Goal: Feedback & Contribution: Leave review/rating

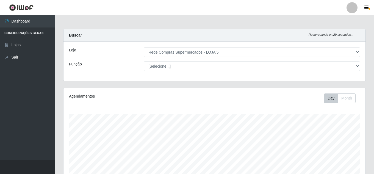
select select "397"
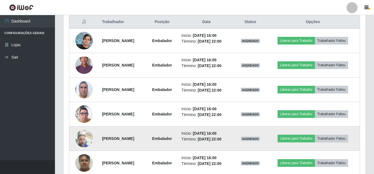
scroll to position [185, 0]
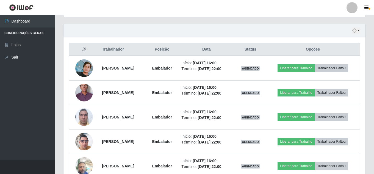
click at [291, 9] on header "Perfil Alterar Senha Sair" at bounding box center [187, 7] width 374 height 15
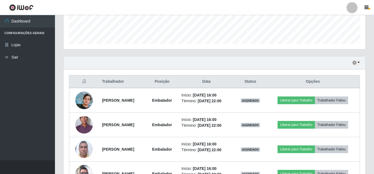
scroll to position [130, 0]
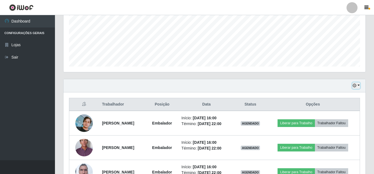
click at [358, 84] on button "button" at bounding box center [356, 85] width 8 height 6
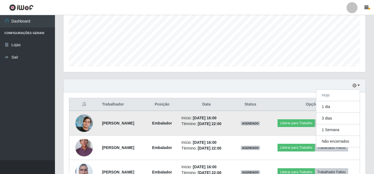
click at [172, 121] on strong "Embalador" at bounding box center [162, 123] width 20 height 4
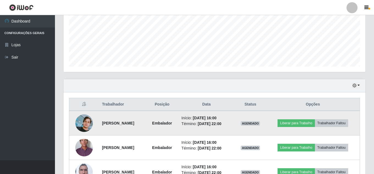
drag, startPoint x: 222, startPoint y: 125, endPoint x: 251, endPoint y: 124, distance: 29.7
click at [221, 125] on time "01/09/2025, 22:00" at bounding box center [210, 123] width 24 height 4
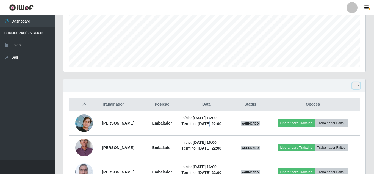
click at [357, 84] on button "button" at bounding box center [356, 85] width 8 height 6
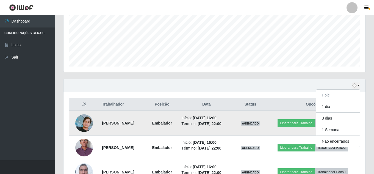
click at [172, 121] on strong "Embalador" at bounding box center [162, 123] width 20 height 4
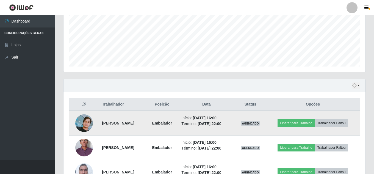
click at [134, 121] on strong "Renildo Jorge Lucena de Souza" at bounding box center [118, 123] width 32 height 4
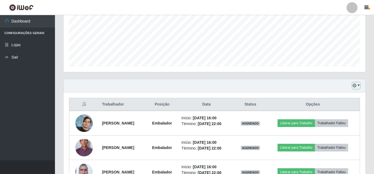
click at [357, 86] on button "button" at bounding box center [356, 85] width 8 height 6
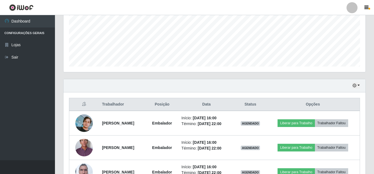
drag, startPoint x: 30, startPoint y: 32, endPoint x: 42, endPoint y: 34, distance: 12.8
click at [30, 32] on li "Configurações Gerais" at bounding box center [27, 32] width 55 height 11
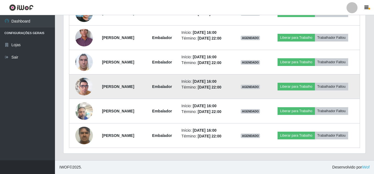
scroll to position [212, 0]
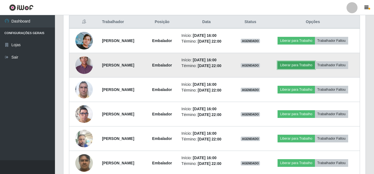
click at [301, 68] on button "Liberar para Trabalho" at bounding box center [296, 65] width 37 height 8
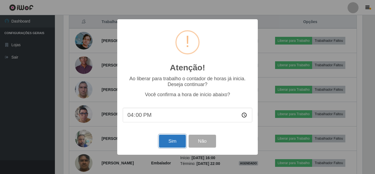
click at [176, 144] on button "Sim" at bounding box center [172, 141] width 27 height 13
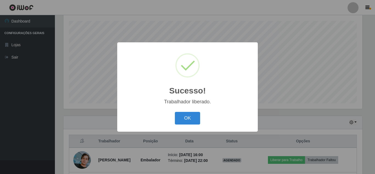
drag, startPoint x: 187, startPoint y: 120, endPoint x: 250, endPoint y: 84, distance: 72.9
click at [188, 120] on button "OK" at bounding box center [188, 118] width 26 height 13
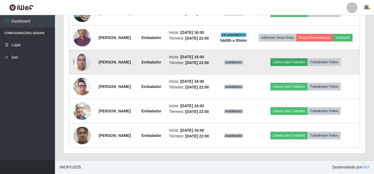
scroll to position [258, 0]
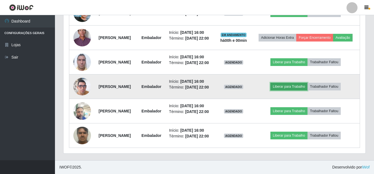
click at [297, 83] on button "Liberar para Trabalho" at bounding box center [288, 87] width 37 height 8
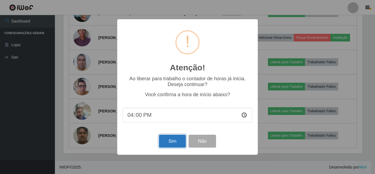
click at [175, 138] on button "Sim" at bounding box center [172, 141] width 27 height 13
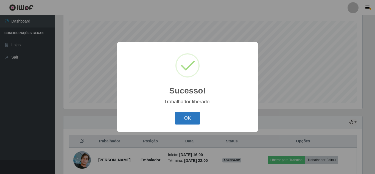
click at [188, 116] on button "OK" at bounding box center [188, 118] width 26 height 13
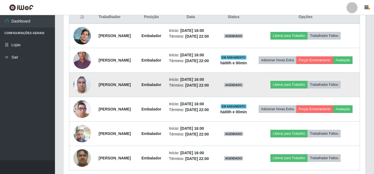
scroll to position [231, 0]
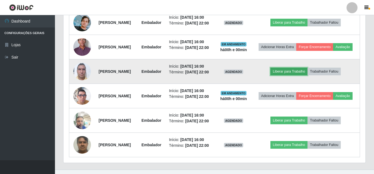
click at [291, 75] on button "Liberar para Trabalho" at bounding box center [288, 72] width 37 height 8
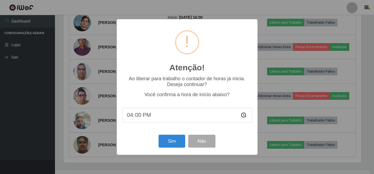
scroll to position [114, 299]
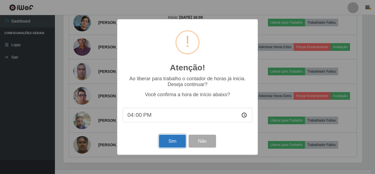
click at [168, 147] on button "Sim" at bounding box center [172, 141] width 27 height 13
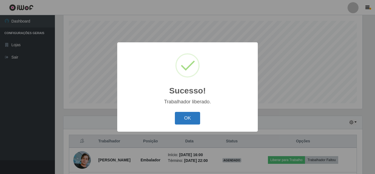
click at [188, 121] on button "OK" at bounding box center [188, 118] width 26 height 13
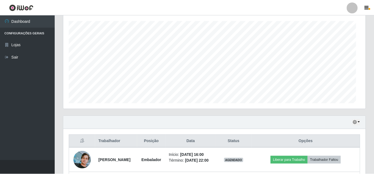
scroll to position [0, 0]
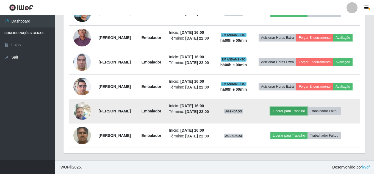
click at [291, 107] on button "Liberar para Trabalho" at bounding box center [288, 111] width 37 height 8
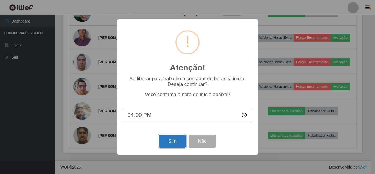
click at [180, 141] on button "Sim" at bounding box center [172, 141] width 27 height 13
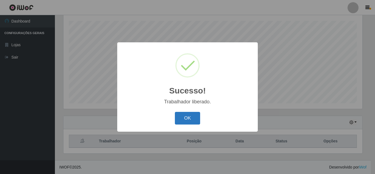
click at [190, 117] on button "OK" at bounding box center [188, 118] width 26 height 13
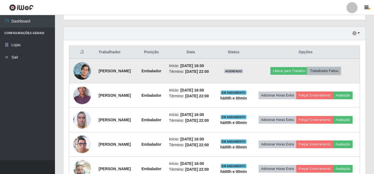
click at [338, 73] on button "Trabalhador Faltou" at bounding box center [324, 71] width 33 height 8
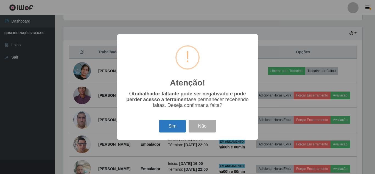
click at [179, 125] on button "Sim" at bounding box center [172, 126] width 27 height 13
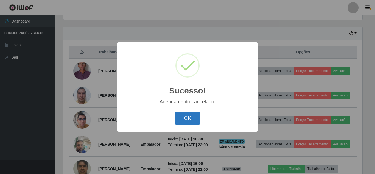
click at [188, 117] on button "OK" at bounding box center [188, 118] width 26 height 13
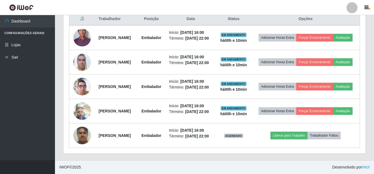
scroll to position [236, 0]
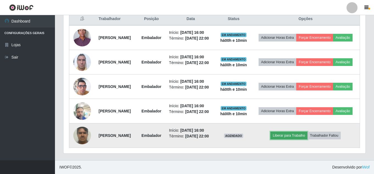
click at [304, 132] on button "Liberar para Trabalho" at bounding box center [288, 136] width 37 height 8
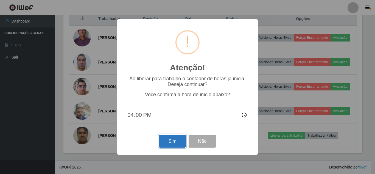
click at [169, 143] on button "Sim" at bounding box center [172, 141] width 27 height 13
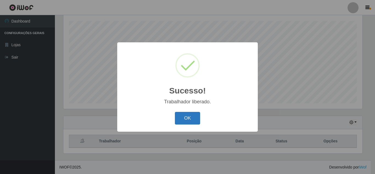
click at [195, 121] on button "OK" at bounding box center [188, 118] width 26 height 13
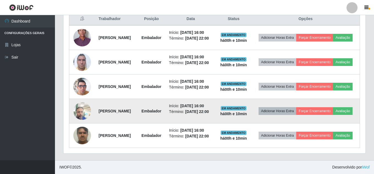
scroll to position [236, 0]
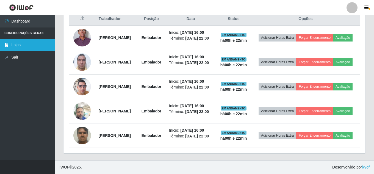
click at [23, 45] on link "Lojas" at bounding box center [27, 45] width 55 height 12
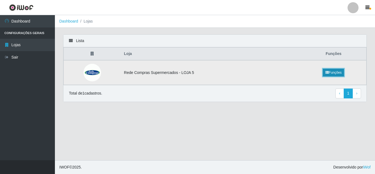
click at [334, 72] on link "Funções" at bounding box center [333, 73] width 21 height 8
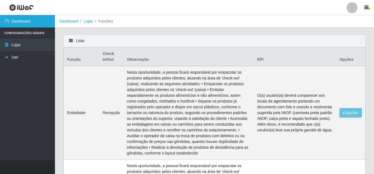
click at [24, 23] on link "Dashboard" at bounding box center [27, 21] width 55 height 12
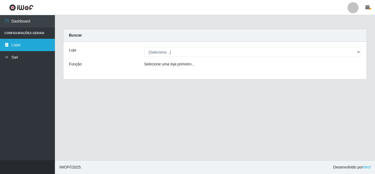
click at [17, 42] on link "Lojas" at bounding box center [27, 45] width 55 height 12
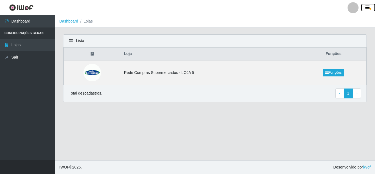
click at [369, 9] on icon "button" at bounding box center [368, 7] width 4 height 5
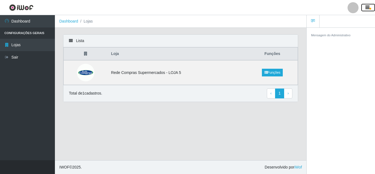
click at [369, 9] on icon "button" at bounding box center [368, 7] width 4 height 5
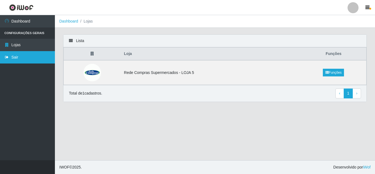
click at [19, 56] on link "Sair" at bounding box center [27, 57] width 55 height 12
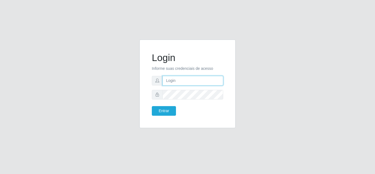
click at [186, 82] on input "text" at bounding box center [193, 81] width 61 height 10
type input "joaopaulo@red5"
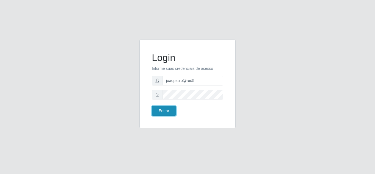
click at [166, 112] on button "Entrar" at bounding box center [164, 111] width 24 height 10
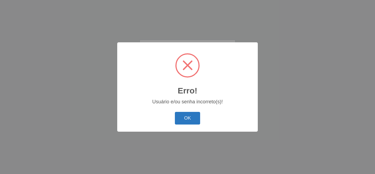
click at [191, 120] on button "OK" at bounding box center [188, 118] width 26 height 13
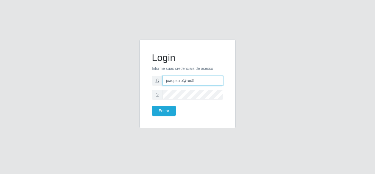
click at [208, 78] on input "joaopaulo@red5" at bounding box center [193, 81] width 61 height 10
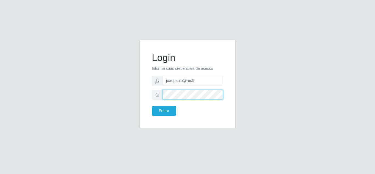
click at [93, 82] on div "Login Informe suas credenciais de acesso joaopaulo@red5 Entrar" at bounding box center [187, 87] width 313 height 95
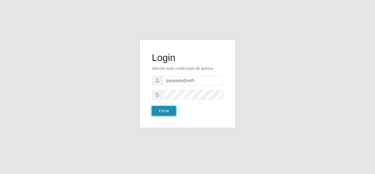
click at [162, 112] on button "Entrar" at bounding box center [164, 111] width 24 height 10
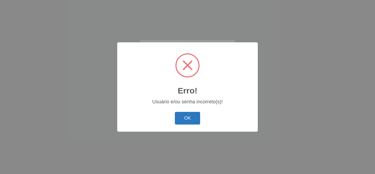
click at [187, 117] on button "OK" at bounding box center [188, 118] width 26 height 13
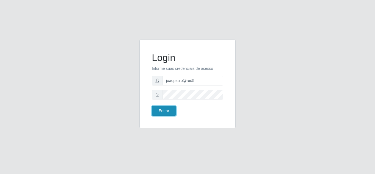
click at [165, 113] on button "Entrar" at bounding box center [164, 111] width 24 height 10
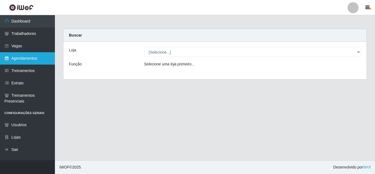
click at [30, 54] on link "Agendamentos" at bounding box center [27, 58] width 55 height 12
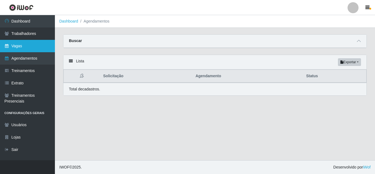
click at [26, 48] on link "Vagas" at bounding box center [27, 46] width 55 height 12
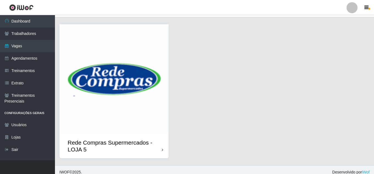
scroll to position [15, 0]
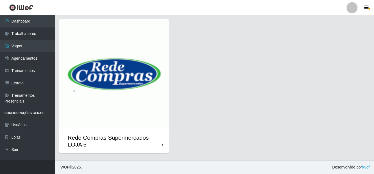
click at [112, 99] on img at bounding box center [113, 73] width 109 height 109
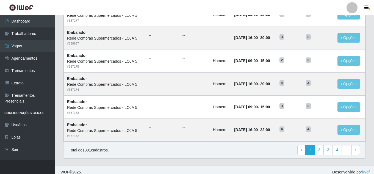
scroll to position [292, 0]
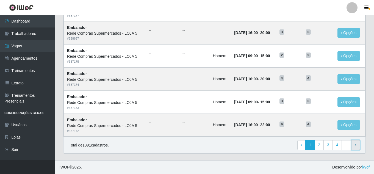
click at [356, 147] on span "›" at bounding box center [355, 145] width 1 height 4
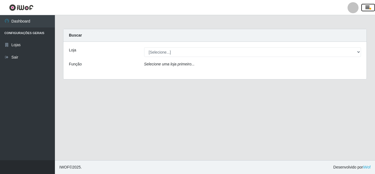
click at [367, 7] on icon "button" at bounding box center [368, 7] width 4 height 5
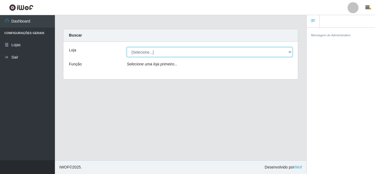
click at [194, 51] on select "[Selecione...] Rede Compras Supermercados - LOJA 5" at bounding box center [210, 52] width 166 height 10
select select "397"
click at [127, 47] on select "[Selecione...] Rede Compras Supermercados - LOJA 5" at bounding box center [210, 52] width 166 height 10
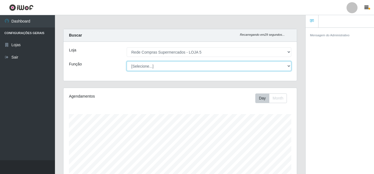
click at [186, 63] on select "[Selecione...] ASG ASG + ASG ++ Auxiliar de Depósito Auxiliar de Depósito + Aux…" at bounding box center [209, 66] width 165 height 10
select select "110"
click at [127, 61] on select "[Selecione...] ASG ASG + ASG ++ Auxiliar de Depósito Auxiliar de Depósito + Aux…" at bounding box center [209, 66] width 165 height 10
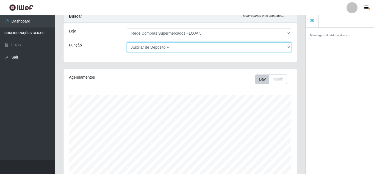
scroll to position [0, 0]
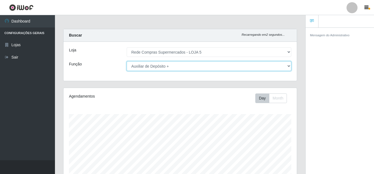
click at [290, 65] on select "[Selecione...] ASG ASG + ASG ++ Auxiliar de Depósito Auxiliar de Depósito + Aux…" at bounding box center [209, 66] width 165 height 10
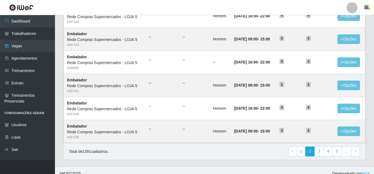
scroll to position [292, 0]
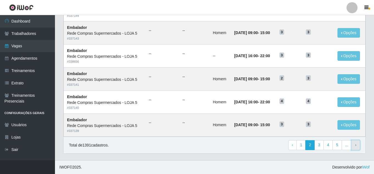
click at [355, 145] on span "›" at bounding box center [355, 145] width 1 height 4
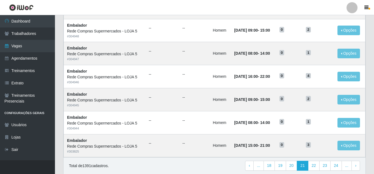
scroll to position [292, 0]
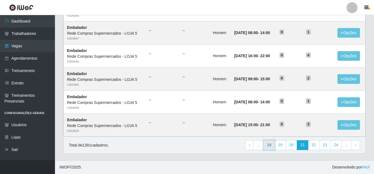
click at [271, 146] on link "18" at bounding box center [270, 145] width 12 height 10
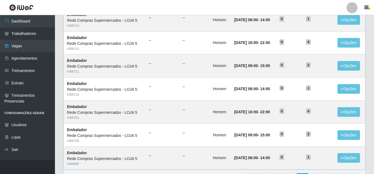
scroll to position [292, 0]
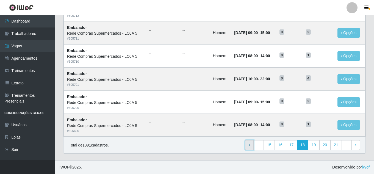
click at [253, 146] on link "‹ Previous" at bounding box center [249, 145] width 9 height 10
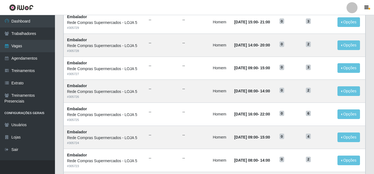
scroll to position [292, 0]
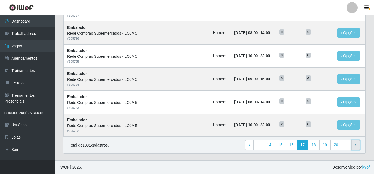
click at [355, 145] on link "› Next" at bounding box center [356, 145] width 9 height 10
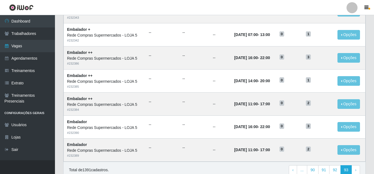
scroll to position [192, 0]
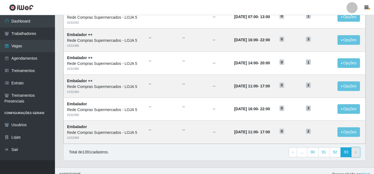
click at [356, 152] on span "›" at bounding box center [355, 152] width 1 height 4
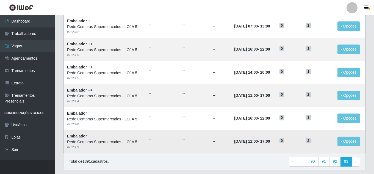
scroll to position [200, 0]
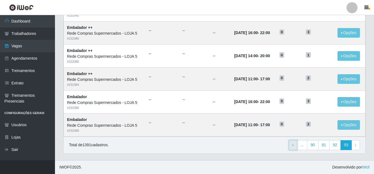
click at [294, 146] on span "‹" at bounding box center [292, 145] width 1 height 4
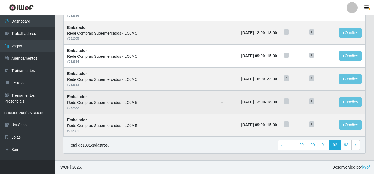
scroll to position [378, 0]
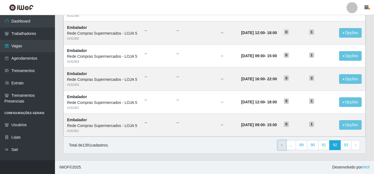
click at [285, 146] on link "‹ Previous" at bounding box center [282, 145] width 9 height 10
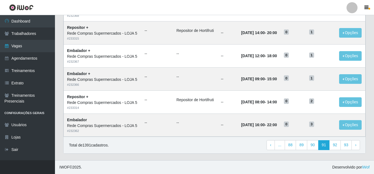
scroll to position [378, 0]
click at [272, 147] on span "‹" at bounding box center [270, 145] width 1 height 4
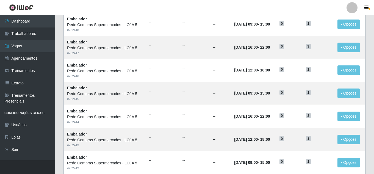
scroll to position [292, 0]
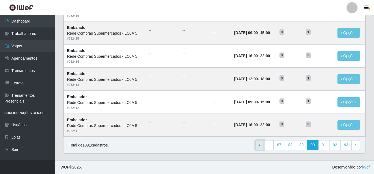
click at [262, 147] on link "‹ Previous" at bounding box center [259, 145] width 9 height 10
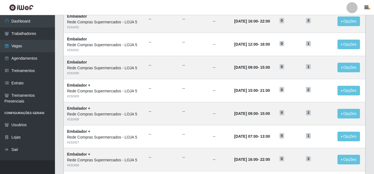
scroll to position [292, 0]
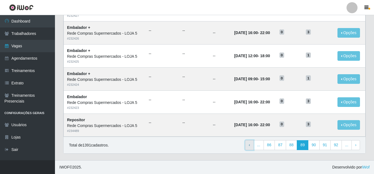
click at [253, 145] on link "‹ Previous" at bounding box center [249, 145] width 9 height 10
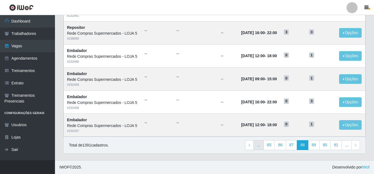
scroll to position [378, 0]
click at [250, 146] on span "‹" at bounding box center [249, 145] width 1 height 4
click at [250, 145] on span "‹" at bounding box center [249, 145] width 1 height 4
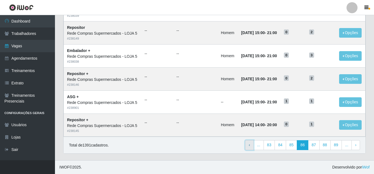
click at [250, 145] on span "‹" at bounding box center [249, 145] width 1 height 4
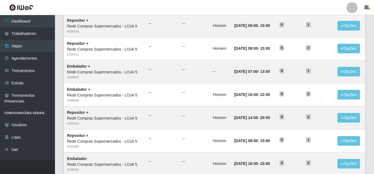
scroll to position [292, 0]
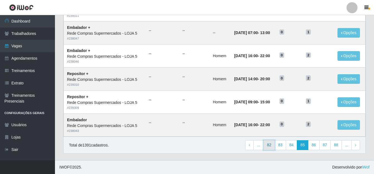
click at [272, 146] on link "82" at bounding box center [270, 145] width 12 height 10
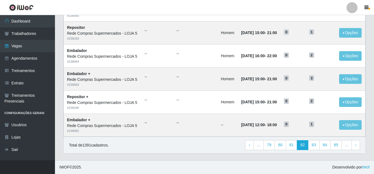
scroll to position [378, 0]
click at [270, 144] on link "79" at bounding box center [270, 145] width 12 height 10
click at [259, 146] on link "..." at bounding box center [258, 145] width 10 height 10
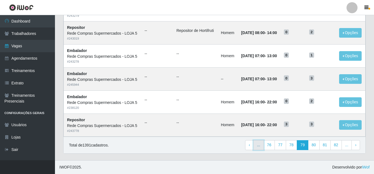
click at [261, 148] on link "..." at bounding box center [258, 145] width 10 height 10
click at [271, 145] on link "76" at bounding box center [270, 145] width 12 height 10
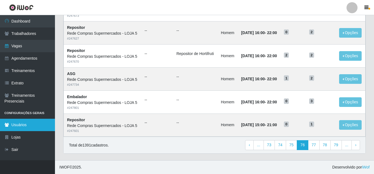
scroll to position [351, 0]
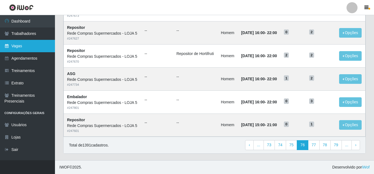
click at [21, 44] on link "Vagas" at bounding box center [27, 46] width 55 height 12
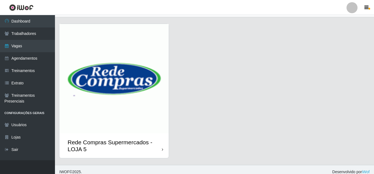
scroll to position [15, 0]
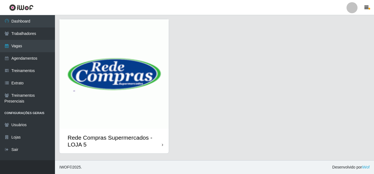
click at [139, 122] on img at bounding box center [113, 73] width 109 height 109
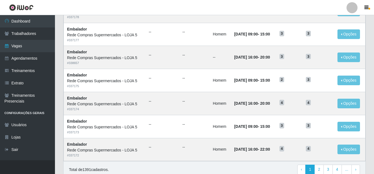
scroll to position [292, 0]
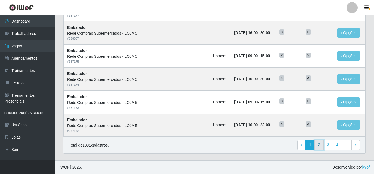
click at [320, 145] on link "2" at bounding box center [318, 145] width 9 height 10
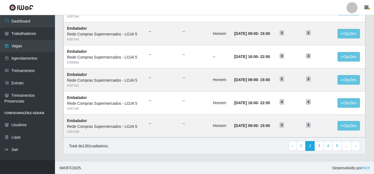
scroll to position [292, 0]
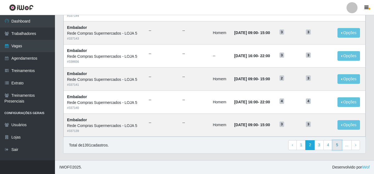
click at [336, 146] on link "5" at bounding box center [337, 145] width 9 height 10
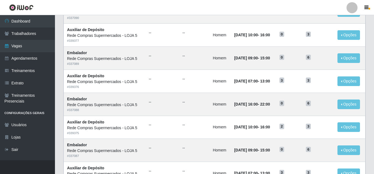
scroll to position [275, 0]
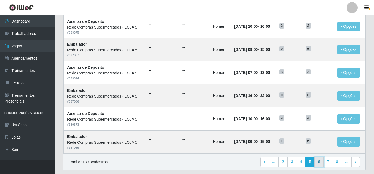
click at [319, 164] on link "6" at bounding box center [318, 162] width 9 height 10
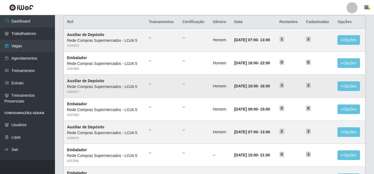
scroll to position [45, 0]
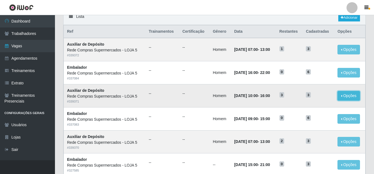
click at [343, 96] on button "Opções" at bounding box center [349, 96] width 23 height 10
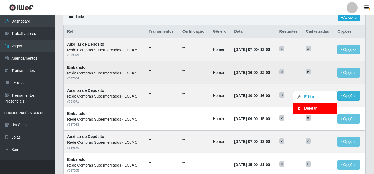
click at [322, 80] on td "6" at bounding box center [319, 72] width 32 height 23
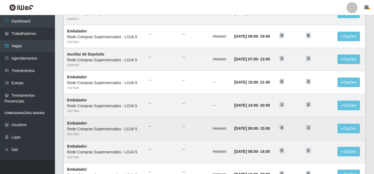
scroll to position [292, 0]
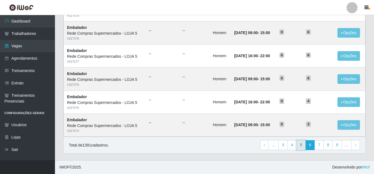
click at [304, 147] on link "5" at bounding box center [301, 145] width 9 height 10
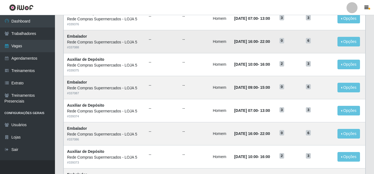
scroll to position [292, 0]
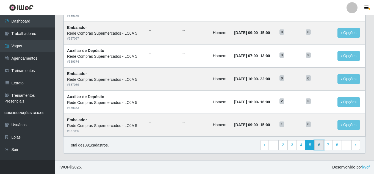
click at [320, 146] on link "6" at bounding box center [318, 145] width 9 height 10
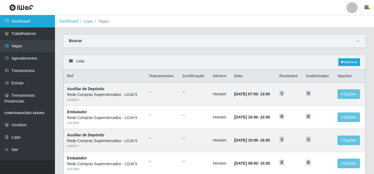
click at [18, 23] on link "Dashboard" at bounding box center [27, 21] width 55 height 12
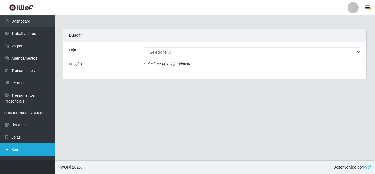
click at [18, 152] on link "Sair" at bounding box center [27, 149] width 55 height 12
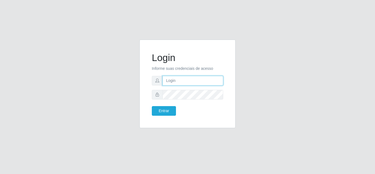
click at [181, 78] on input "text" at bounding box center [193, 81] width 61 height 10
click at [204, 82] on input "joserede@compras" at bounding box center [193, 81] width 61 height 10
type input "j"
type input "elivelton@redeloja5"
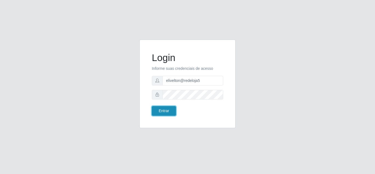
click at [168, 107] on button "Entrar" at bounding box center [164, 111] width 24 height 10
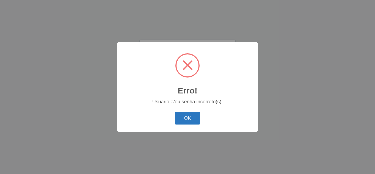
click at [185, 115] on button "OK" at bounding box center [188, 118] width 26 height 13
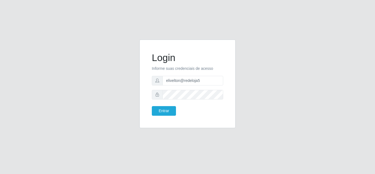
click at [156, 96] on icon at bounding box center [158, 95] width 4 height 4
click at [157, 93] on icon at bounding box center [158, 95] width 4 height 4
click at [152, 106] on button "Entrar" at bounding box center [164, 111] width 24 height 10
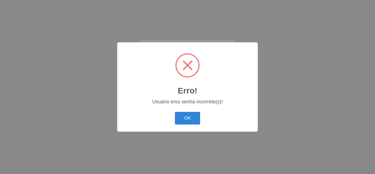
click at [195, 112] on div "OK Cancel" at bounding box center [188, 118] width 130 height 16
click at [195, 120] on button "OK" at bounding box center [188, 118] width 26 height 13
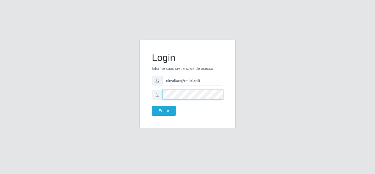
click at [152, 106] on button "Entrar" at bounding box center [164, 111] width 24 height 10
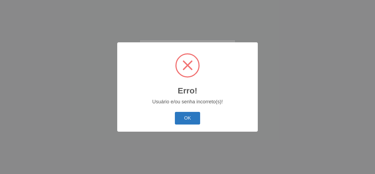
click at [190, 115] on button "OK" at bounding box center [188, 118] width 26 height 13
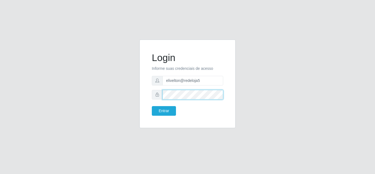
click at [152, 106] on button "Entrar" at bounding box center [164, 111] width 24 height 10
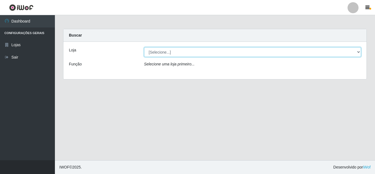
drag, startPoint x: 179, startPoint y: 50, endPoint x: 189, endPoint y: 55, distance: 10.8
click at [179, 50] on select "[Selecione...] Rede Compras Supermercados - LOJA 5" at bounding box center [252, 52] width 217 height 10
select select "397"
click at [144, 47] on select "[Selecione...] Rede Compras Supermercados - LOJA 5" at bounding box center [252, 52] width 217 height 10
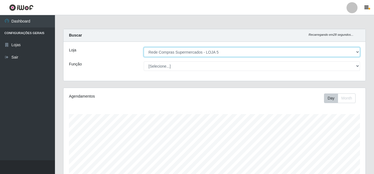
scroll to position [114, 302]
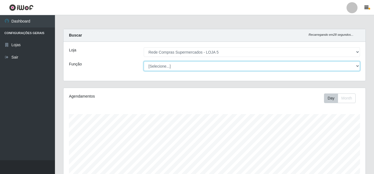
click at [359, 66] on select "[Selecione...] ASG ASG + ASG ++ Auxiliar de Depósito Auxiliar de Depósito + Aux…" at bounding box center [252, 66] width 216 height 10
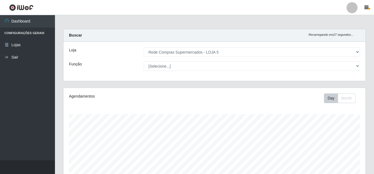
click at [87, 67] on div "Função" at bounding box center [102, 66] width 75 height 10
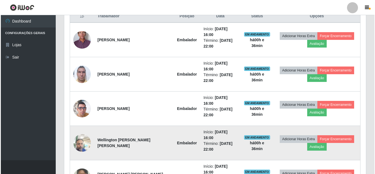
scroll to position [209, 0]
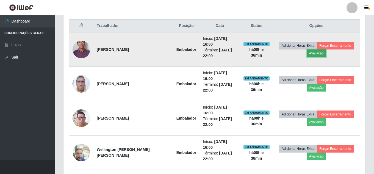
click at [317, 49] on button "Avaliação" at bounding box center [317, 53] width 20 height 8
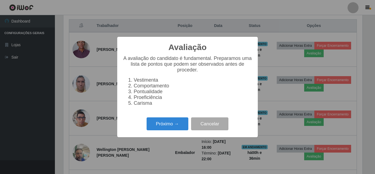
scroll to position [114, 299]
click at [178, 122] on button "Próximo →" at bounding box center [168, 123] width 42 height 13
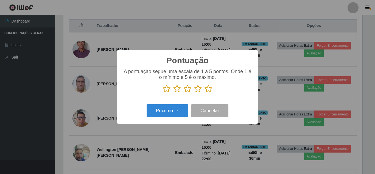
scroll to position [274723, 274538]
click at [211, 90] on icon at bounding box center [209, 89] width 8 height 8
click at [205, 93] on input "radio" at bounding box center [205, 93] width 0 height 0
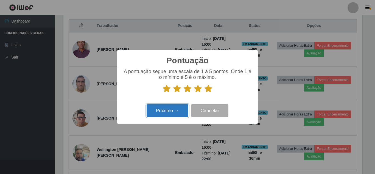
click at [172, 110] on button "Próximo →" at bounding box center [168, 110] width 42 height 13
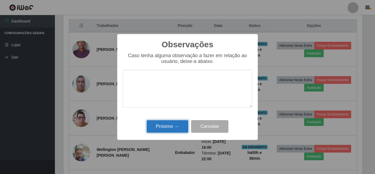
click at [170, 126] on button "Próximo →" at bounding box center [168, 126] width 42 height 13
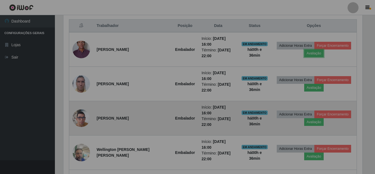
scroll to position [114, 302]
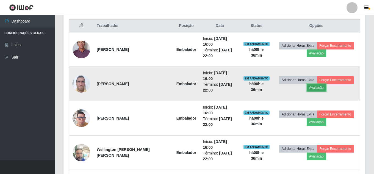
click at [310, 84] on button "Avaliação" at bounding box center [317, 88] width 20 height 8
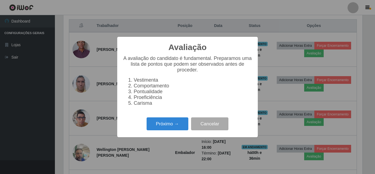
scroll to position [114, 299]
click at [172, 125] on button "Próximo →" at bounding box center [168, 123] width 42 height 13
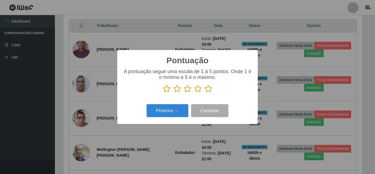
click at [208, 88] on icon at bounding box center [209, 89] width 8 height 8
click at [205, 93] on input "radio" at bounding box center [205, 93] width 0 height 0
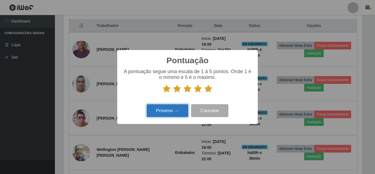
click at [178, 108] on button "Próximo →" at bounding box center [168, 110] width 42 height 13
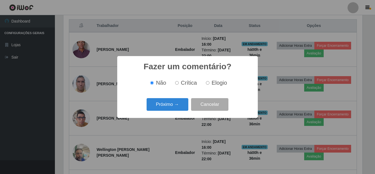
click at [178, 108] on button "Próximo →" at bounding box center [168, 104] width 42 height 13
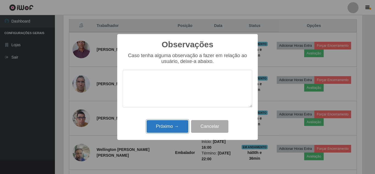
click at [178, 121] on button "Próximo →" at bounding box center [168, 126] width 42 height 13
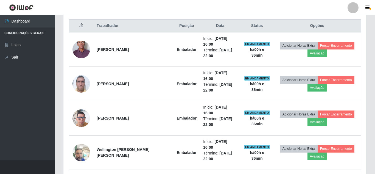
scroll to position [114, 302]
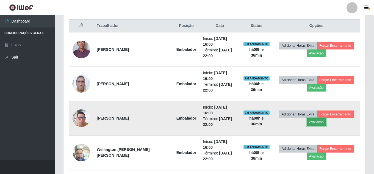
click at [321, 118] on button "Avaliação" at bounding box center [317, 122] width 20 height 8
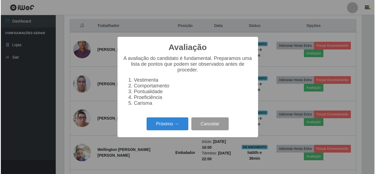
scroll to position [114, 299]
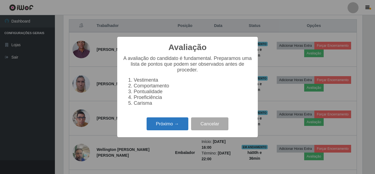
click at [173, 128] on button "Próximo →" at bounding box center [168, 123] width 42 height 13
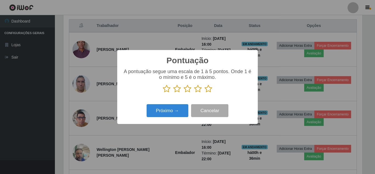
drag, startPoint x: 209, startPoint y: 91, endPoint x: 182, endPoint y: 102, distance: 29.9
click at [209, 91] on icon at bounding box center [209, 89] width 8 height 8
click at [205, 93] on input "radio" at bounding box center [205, 93] width 0 height 0
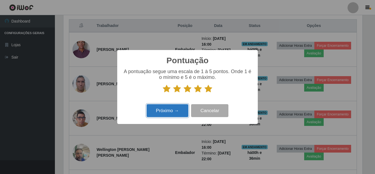
click at [177, 108] on button "Próximo →" at bounding box center [168, 110] width 42 height 13
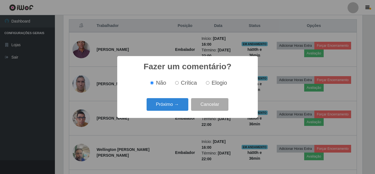
click at [177, 108] on button "Próximo →" at bounding box center [168, 104] width 42 height 13
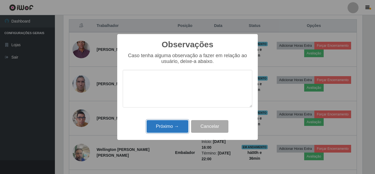
click at [176, 128] on button "Próximo →" at bounding box center [168, 126] width 42 height 13
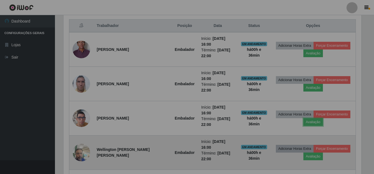
scroll to position [114, 302]
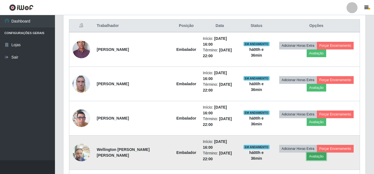
click at [309, 153] on button "Avaliação" at bounding box center [317, 157] width 20 height 8
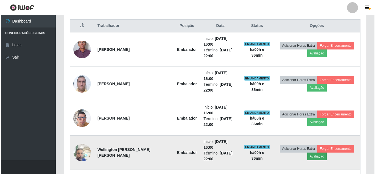
scroll to position [114, 299]
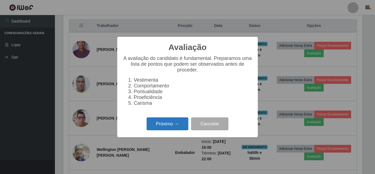
click at [173, 124] on button "Próximo →" at bounding box center [168, 123] width 42 height 13
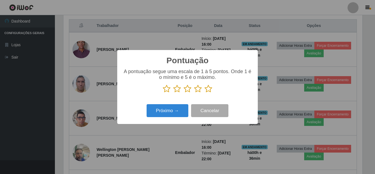
scroll to position [274723, 274538]
click at [207, 89] on icon at bounding box center [209, 89] width 8 height 8
click at [205, 93] on input "radio" at bounding box center [205, 93] width 0 height 0
click at [170, 104] on div "Próximo → Cancelar" at bounding box center [188, 111] width 130 height 16
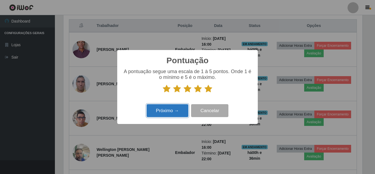
click at [170, 107] on button "Próximo →" at bounding box center [168, 110] width 42 height 13
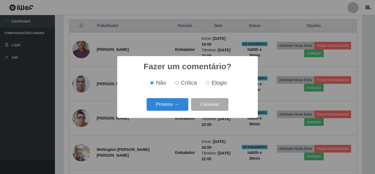
click at [170, 107] on button "Próximo →" at bounding box center [168, 104] width 42 height 13
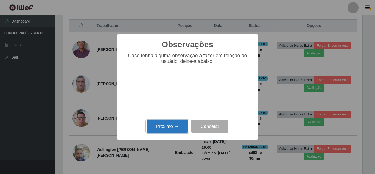
click at [171, 126] on button "Próximo →" at bounding box center [168, 126] width 42 height 13
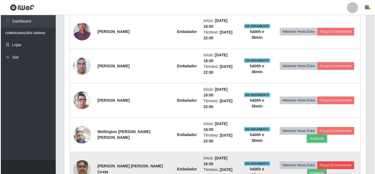
scroll to position [236, 0]
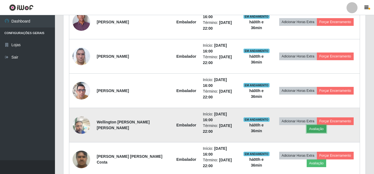
click at [315, 125] on button "Avaliação" at bounding box center [317, 129] width 20 height 8
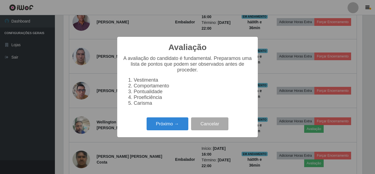
scroll to position [114, 299]
click at [173, 124] on button "Próximo →" at bounding box center [168, 123] width 42 height 13
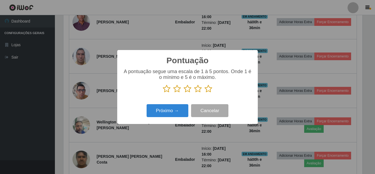
click at [208, 90] on icon at bounding box center [209, 89] width 8 height 8
click at [205, 93] on input "radio" at bounding box center [205, 93] width 0 height 0
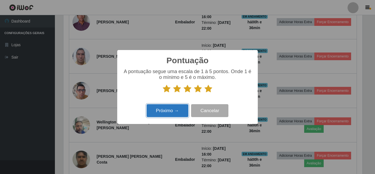
click at [182, 105] on button "Próximo →" at bounding box center [168, 110] width 42 height 13
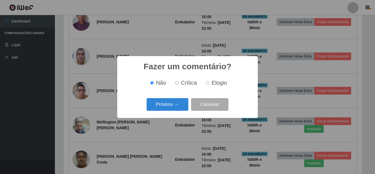
click at [182, 106] on button "Próximo →" at bounding box center [168, 104] width 42 height 13
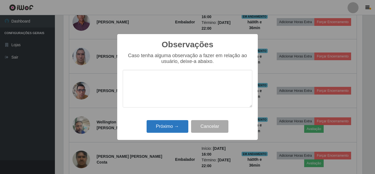
click at [179, 120] on div "Observações × Caso tenha alguma observação a fazer em relação ao usuário, deixe…" at bounding box center [187, 87] width 141 height 106
click at [177, 127] on button "Próximo →" at bounding box center [168, 126] width 42 height 13
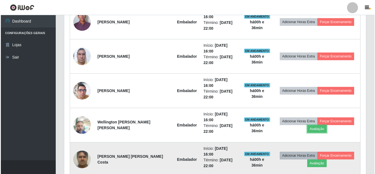
scroll to position [114, 302]
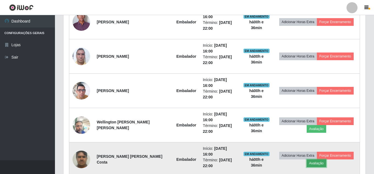
click at [308, 159] on button "Avaliação" at bounding box center [317, 163] width 20 height 8
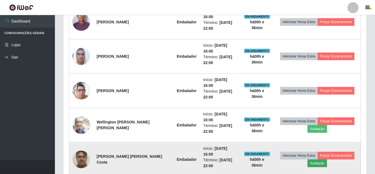
scroll to position [0, 0]
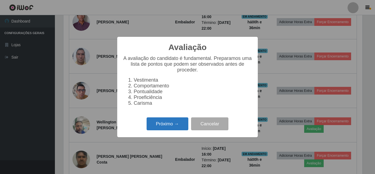
click at [171, 128] on button "Próximo →" at bounding box center [168, 123] width 42 height 13
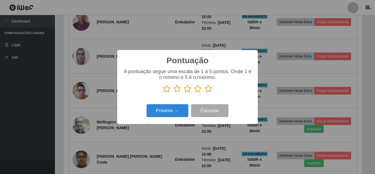
click at [208, 91] on icon at bounding box center [209, 89] width 8 height 8
click at [205, 93] on input "radio" at bounding box center [205, 93] width 0 height 0
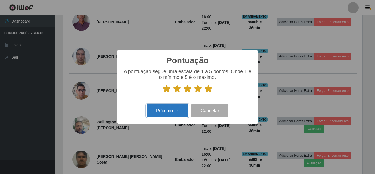
click at [181, 110] on button "Próximo →" at bounding box center [168, 110] width 42 height 13
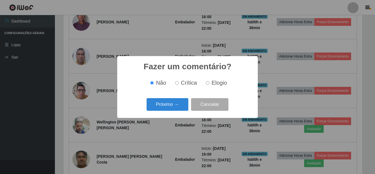
click at [181, 110] on button "Próximo →" at bounding box center [168, 104] width 42 height 13
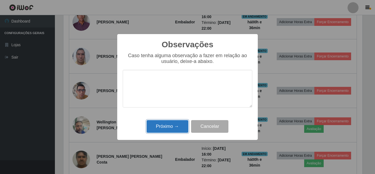
click at [181, 127] on button "Próximo →" at bounding box center [168, 126] width 42 height 13
